Goal: Transaction & Acquisition: Purchase product/service

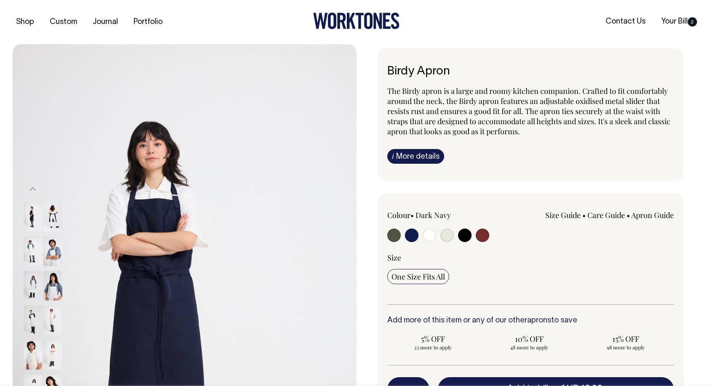
select select "Dark Navy"
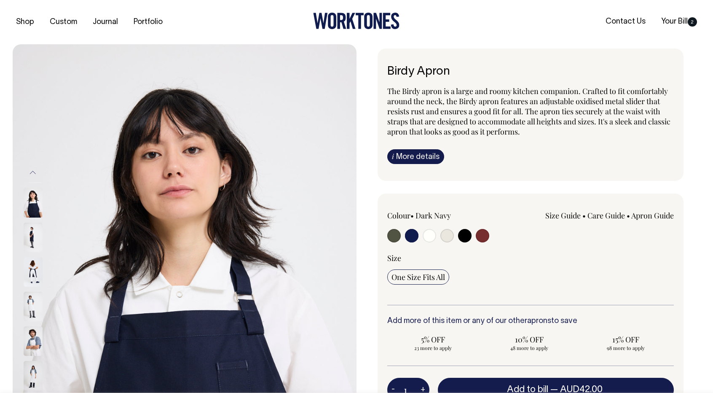
click at [33, 241] on img at bounding box center [33, 238] width 19 height 30
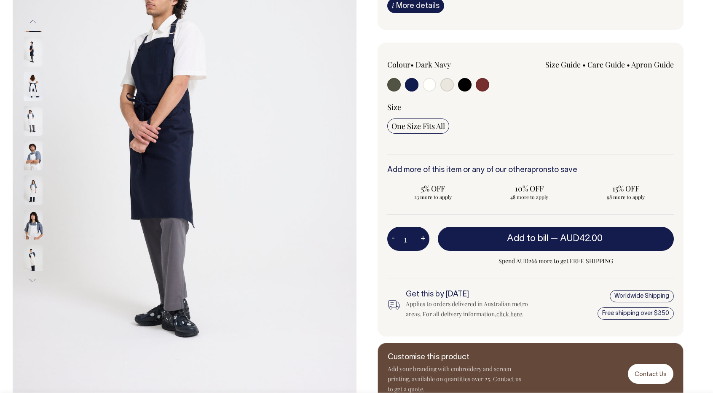
scroll to position [151, 0]
click at [27, 146] on img at bounding box center [33, 155] width 19 height 30
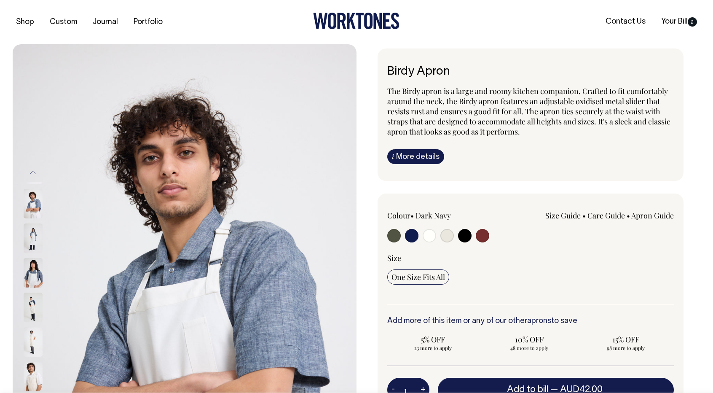
scroll to position [0, 0]
click at [34, 300] on img at bounding box center [33, 307] width 19 height 30
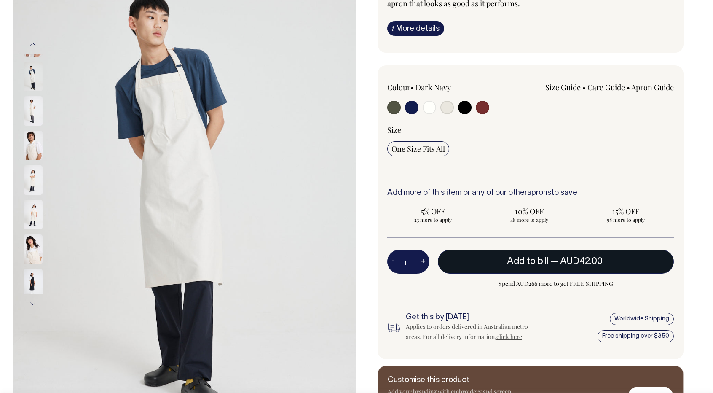
scroll to position [129, 0]
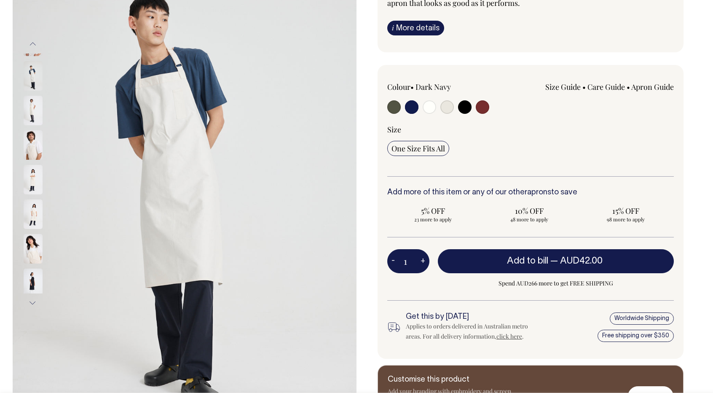
click at [427, 102] on input "radio" at bounding box center [429, 106] width 13 height 13
radio input "true"
select select "Off-White"
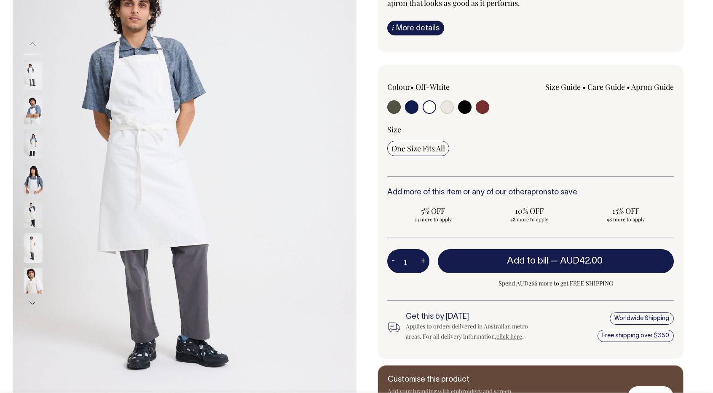
click at [443, 101] on input "radio" at bounding box center [446, 106] width 13 height 13
radio input "true"
select select "Natural"
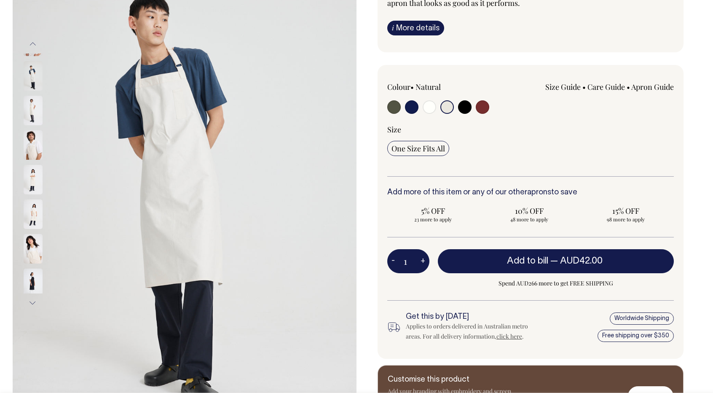
click at [428, 105] on input "radio" at bounding box center [429, 106] width 13 height 13
radio input "true"
select select "Off-White"
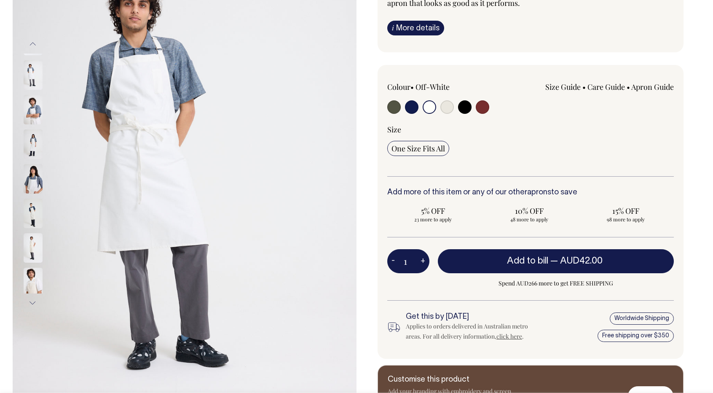
click at [450, 100] on label at bounding box center [446, 108] width 13 height 16
click at [450, 100] on input "radio" at bounding box center [446, 106] width 13 height 13
radio input "true"
select select "Natural"
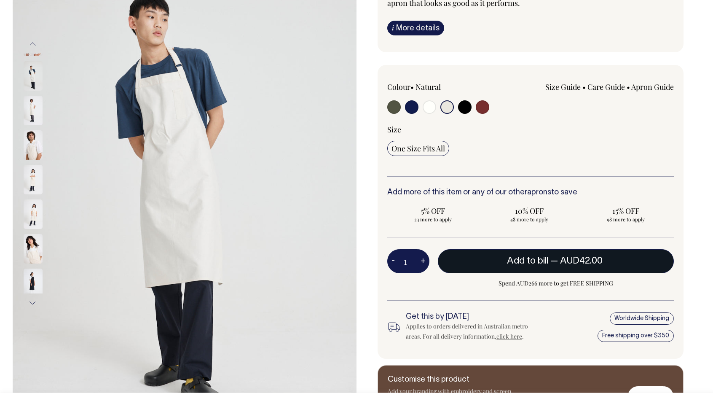
click at [508, 268] on button "Add to bill — AUD42.00" at bounding box center [556, 261] width 236 height 24
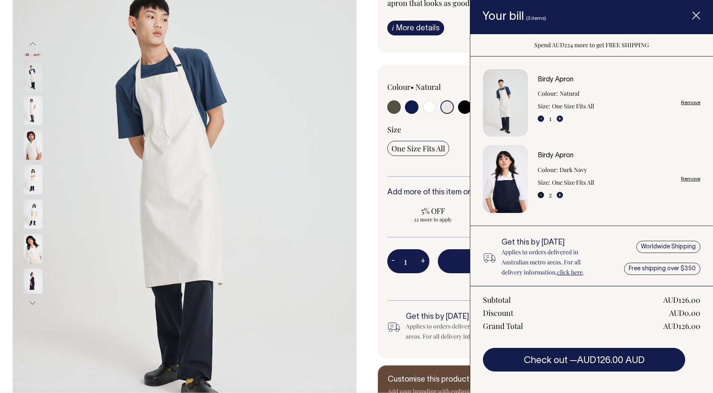
click at [543, 194] on button "-" at bounding box center [541, 195] width 6 height 6
type input "1"
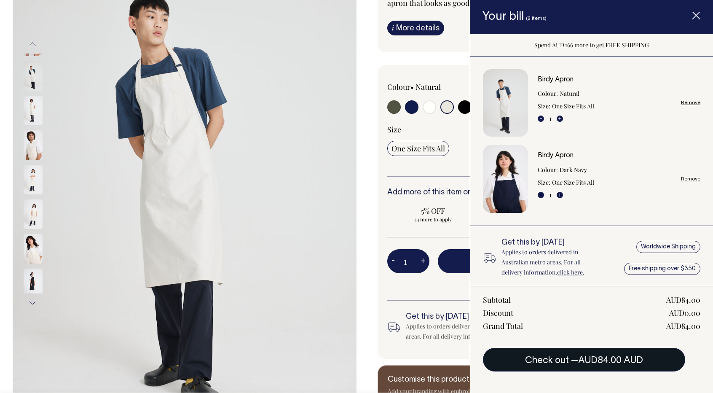
click at [579, 355] on button "Check out — AUD84.00 AUD" at bounding box center [584, 360] width 202 height 24
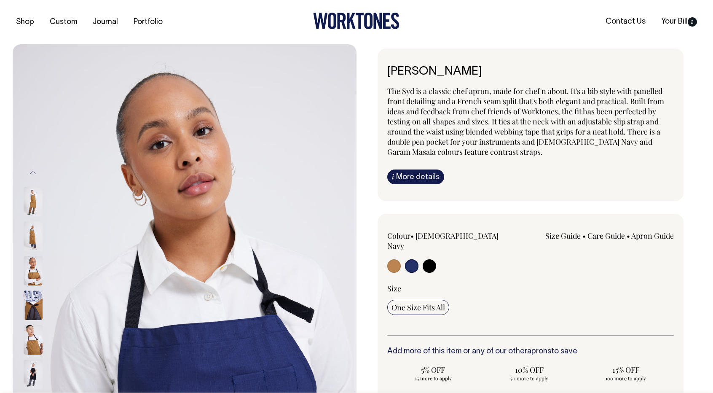
select select "French Navy"
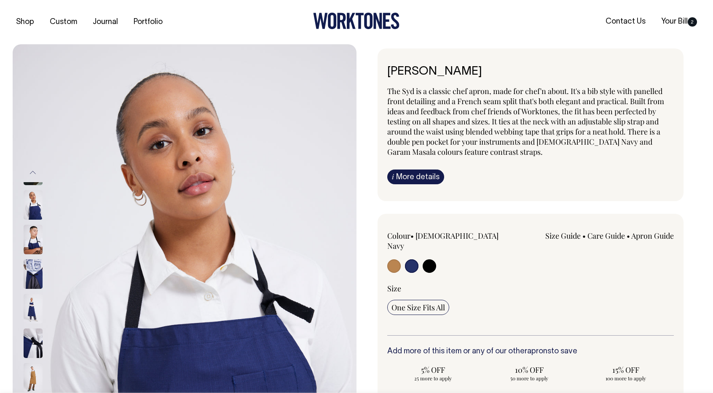
click at [23, 274] on div at bounding box center [44, 274] width 43 height 35
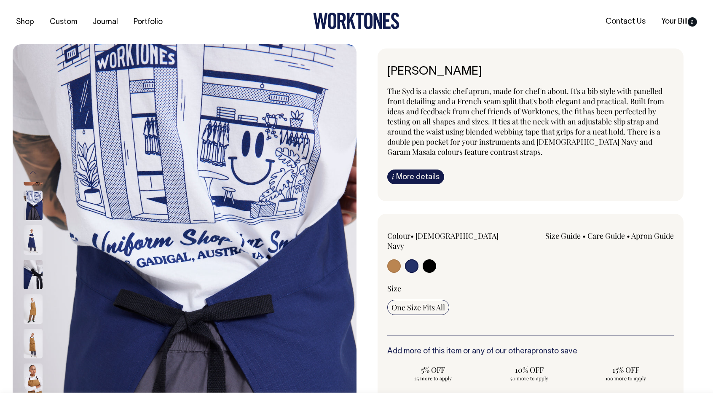
click at [38, 295] on img at bounding box center [33, 309] width 19 height 30
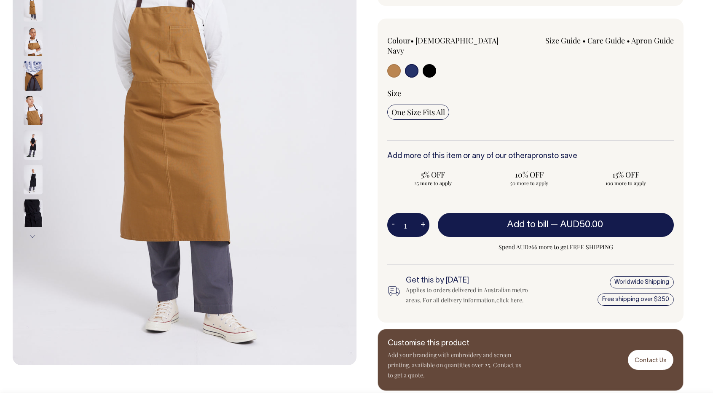
scroll to position [196, 0]
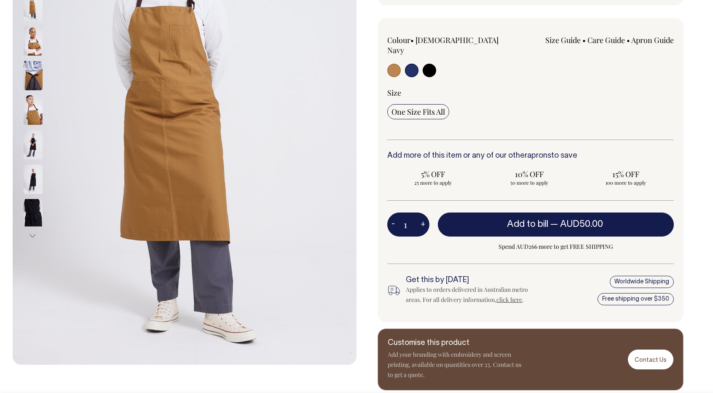
click at [33, 138] on img at bounding box center [33, 145] width 19 height 30
